Goal: Find specific page/section: Find specific page/section

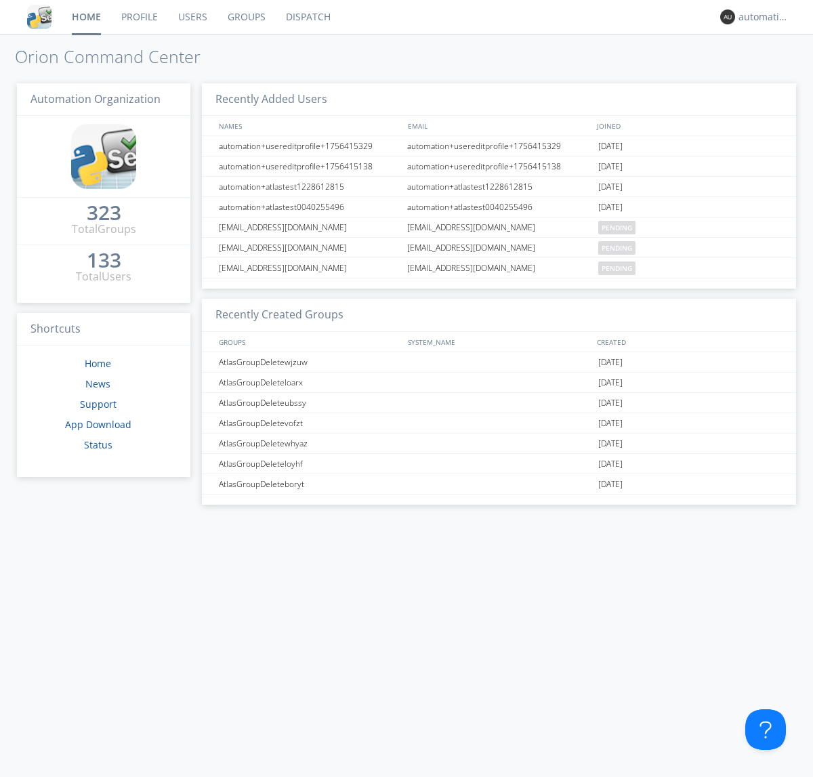
click at [307, 17] on link "Dispatch" at bounding box center [308, 17] width 65 height 34
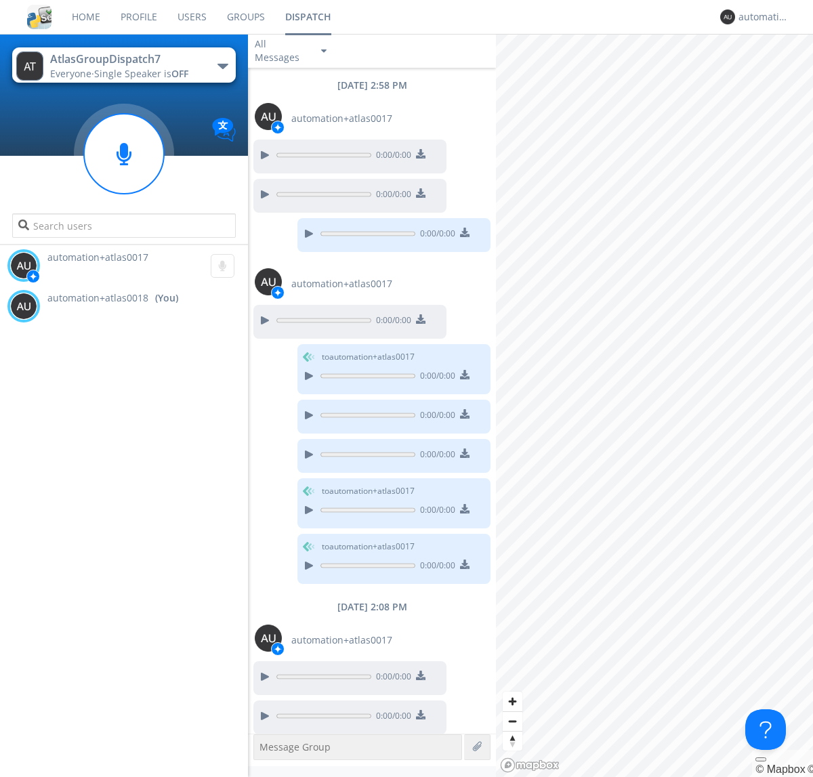
scroll to position [6, 0]
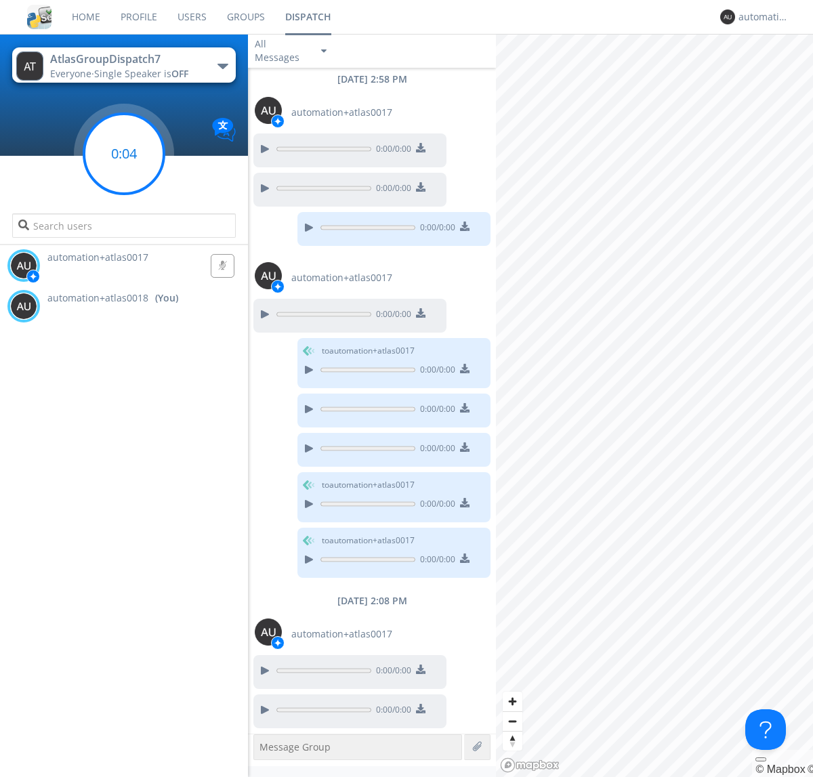
click at [124, 154] on g at bounding box center [124, 154] width 80 height 80
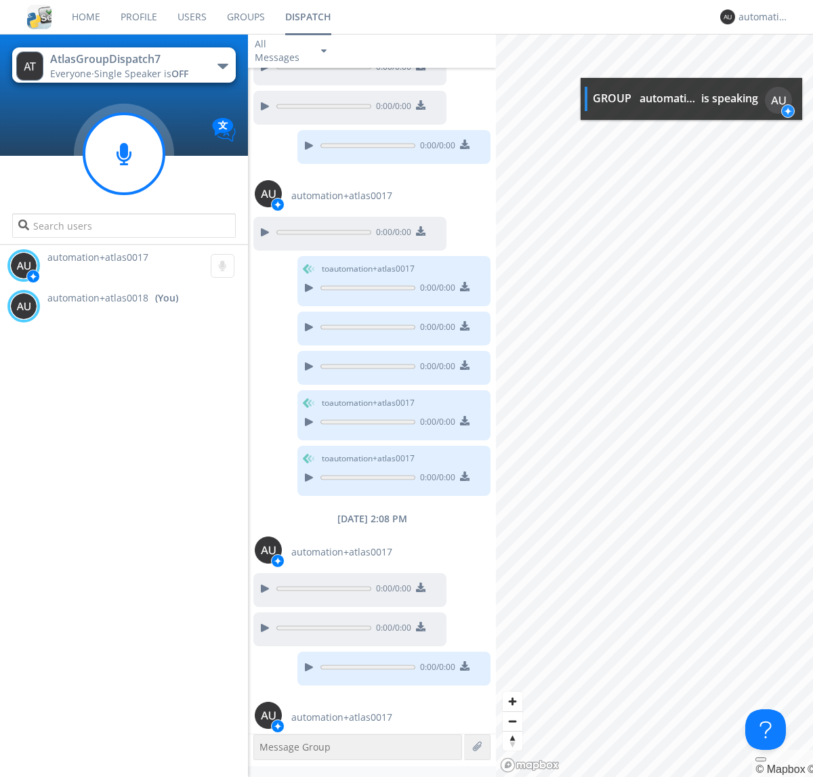
scroll to position [132, 0]
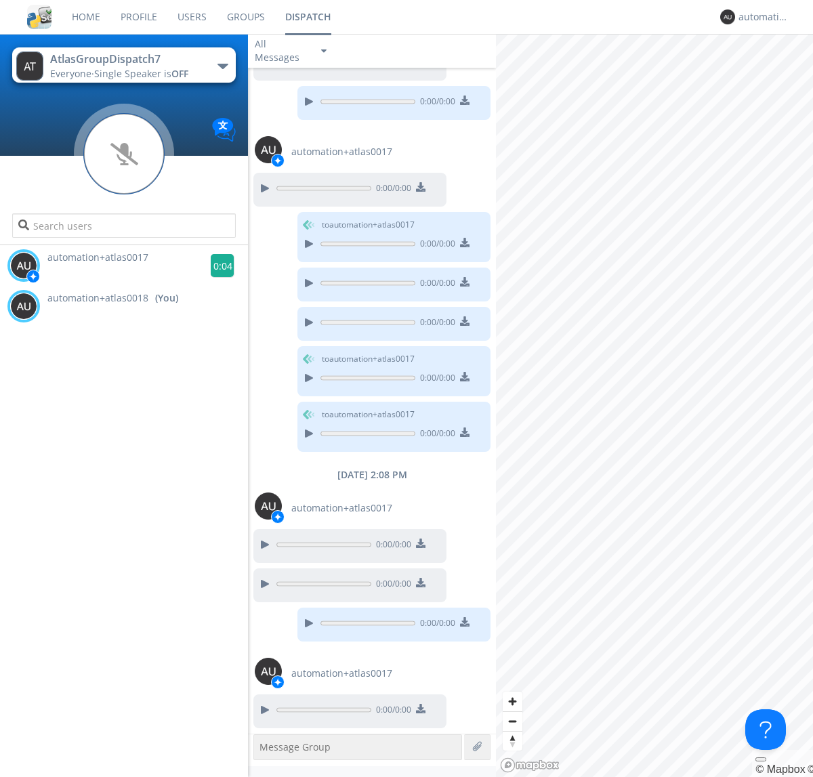
click at [217, 265] on g at bounding box center [223, 266] width 24 height 24
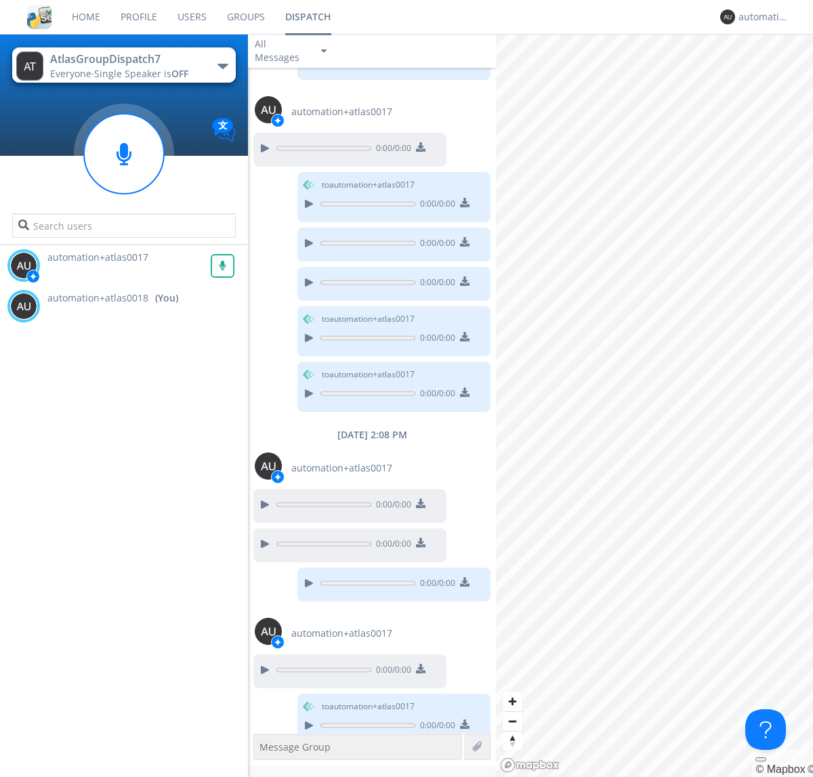
scroll to position [188, 0]
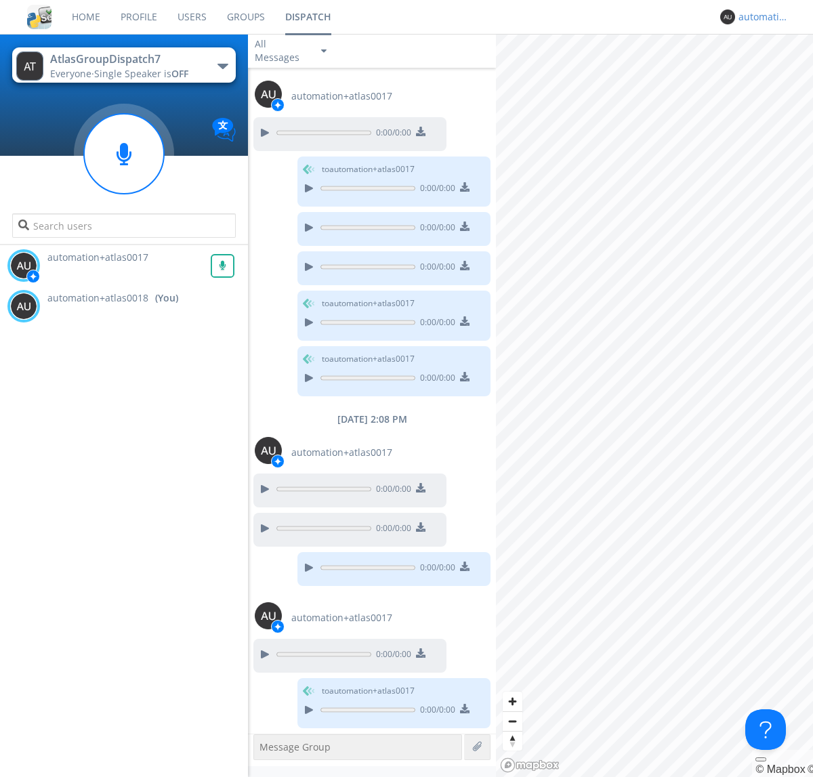
click at [760, 17] on div "automation+atlas0018" at bounding box center [763, 17] width 51 height 14
